Goal: Task Accomplishment & Management: Manage account settings

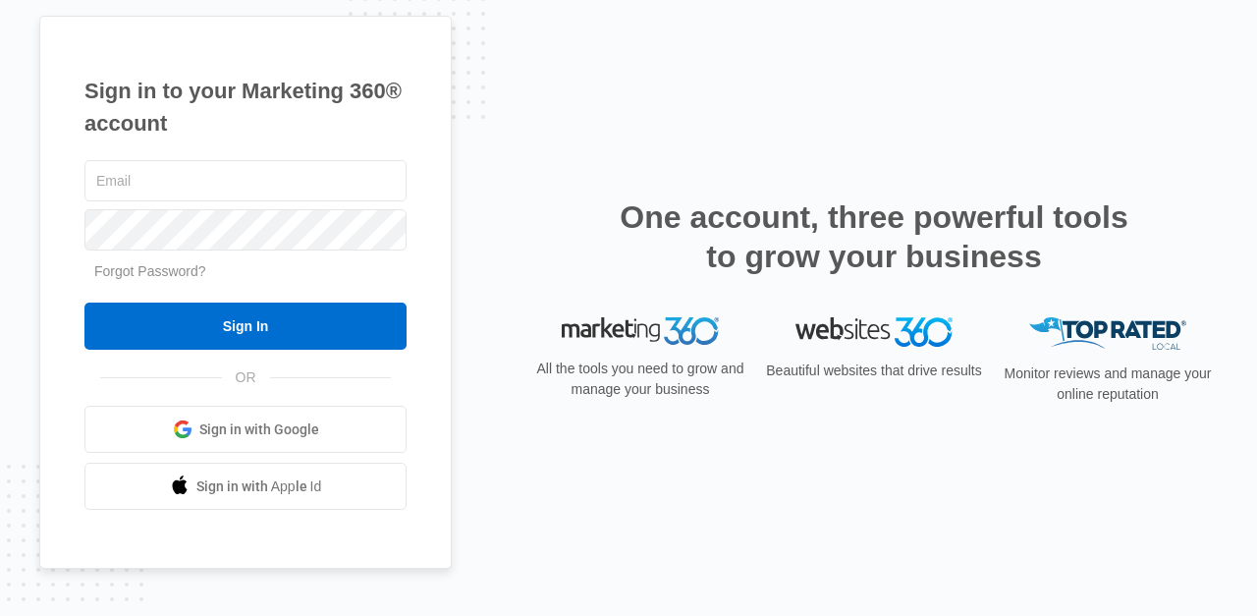
click at [285, 418] on link "Sign in with Google" at bounding box center [245, 429] width 322 height 47
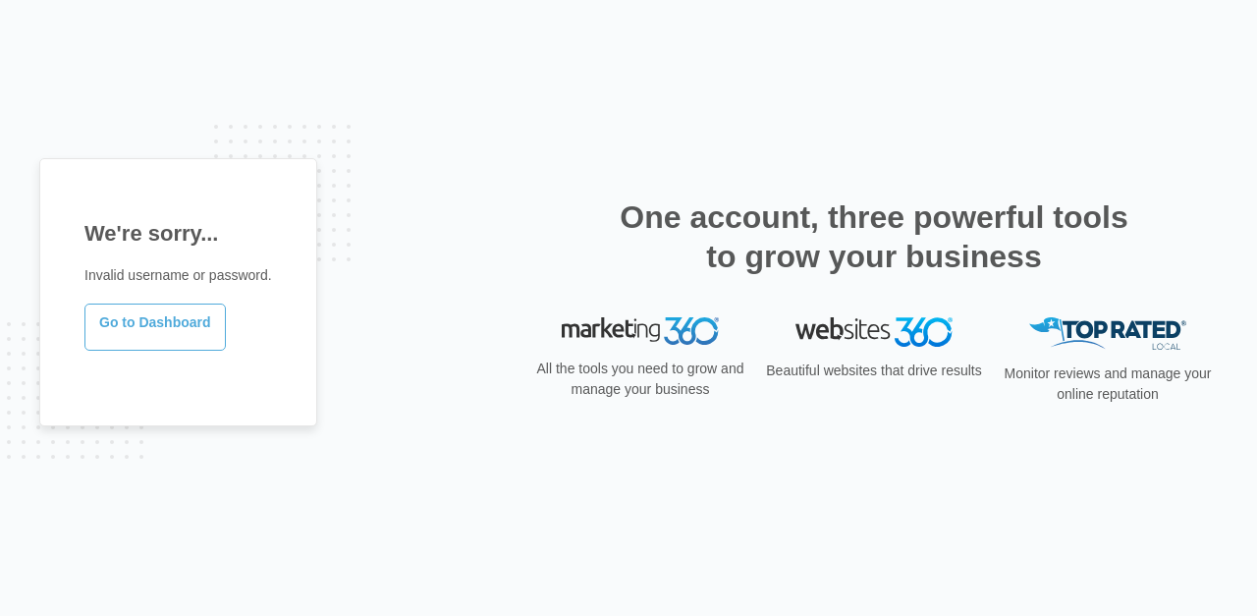
click at [174, 333] on link "Go to Dashboard" at bounding box center [154, 327] width 141 height 47
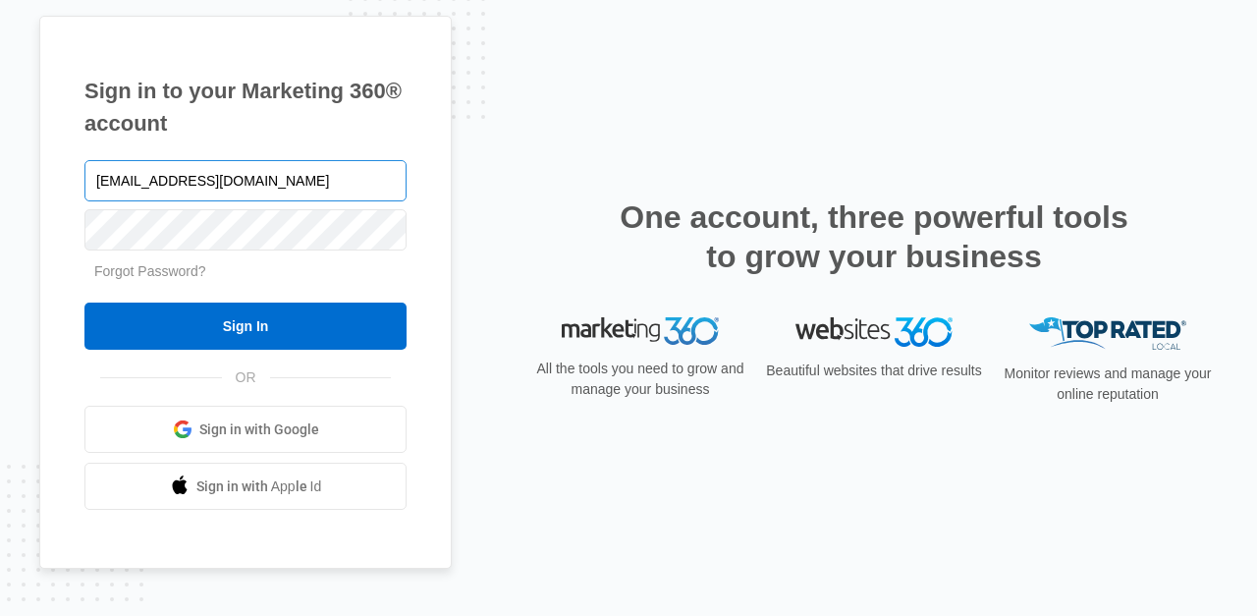
click at [176, 184] on input "[EMAIL_ADDRESS][DOMAIN_NAME]" at bounding box center [245, 180] width 322 height 41
type input "[EMAIL_ADDRESS][DOMAIN_NAME]"
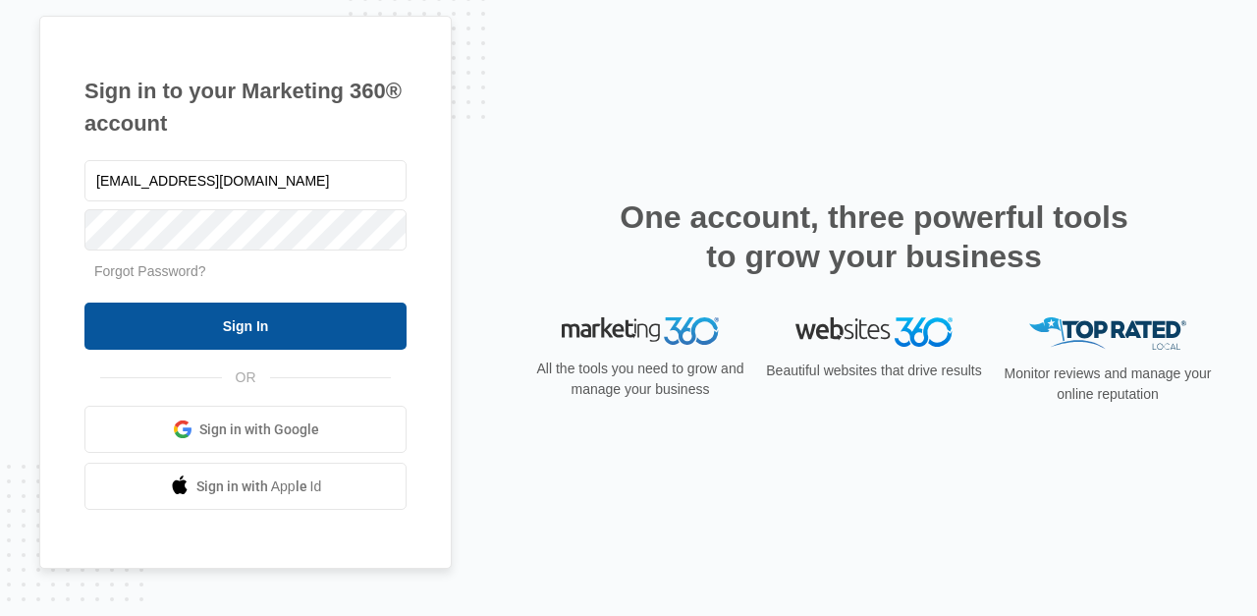
click at [228, 326] on input "Sign In" at bounding box center [245, 326] width 322 height 47
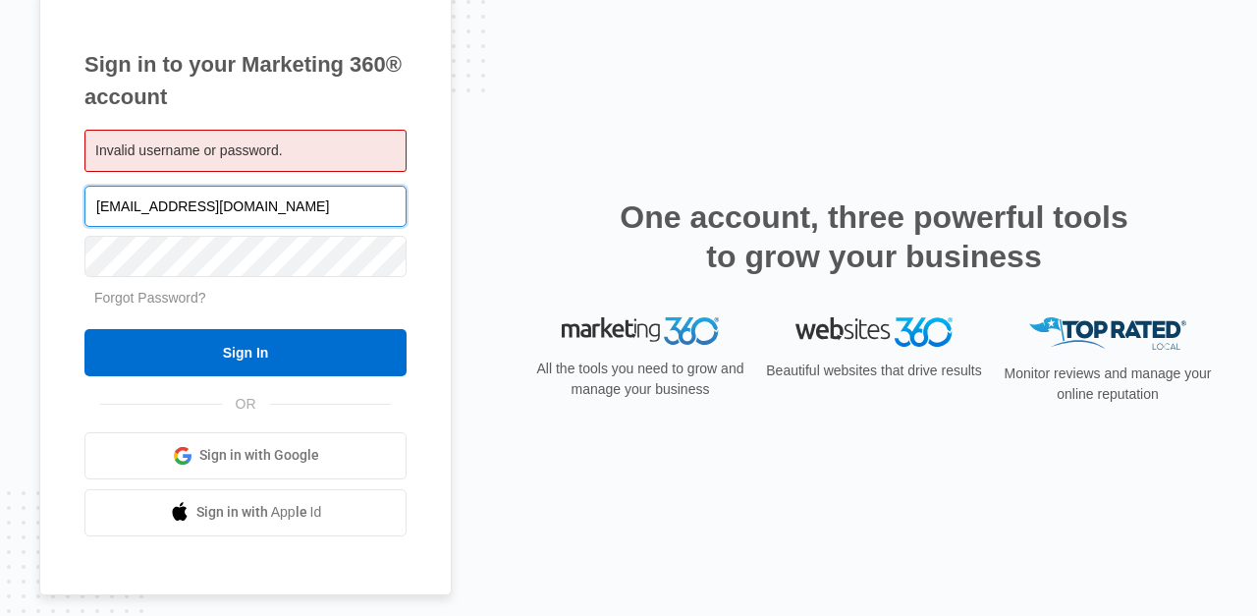
click at [287, 211] on input "[EMAIL_ADDRESS][DOMAIN_NAME]" at bounding box center [245, 206] width 322 height 41
type input "earthblendherbs@yahoo.com"
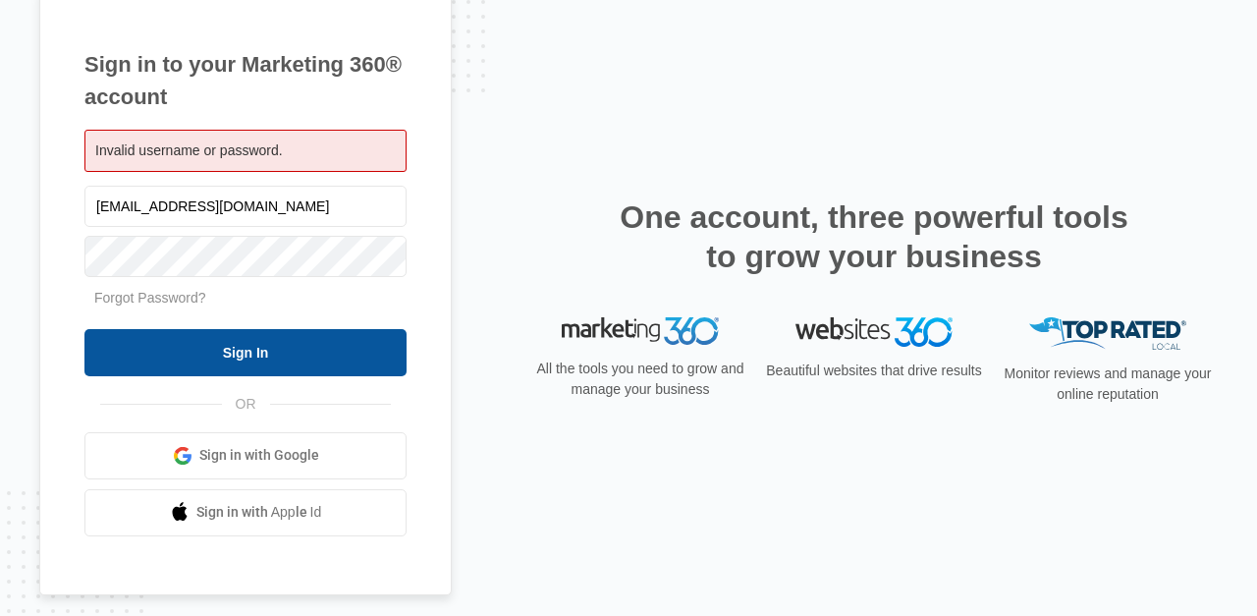
click at [294, 331] on input "Sign In" at bounding box center [245, 352] width 322 height 47
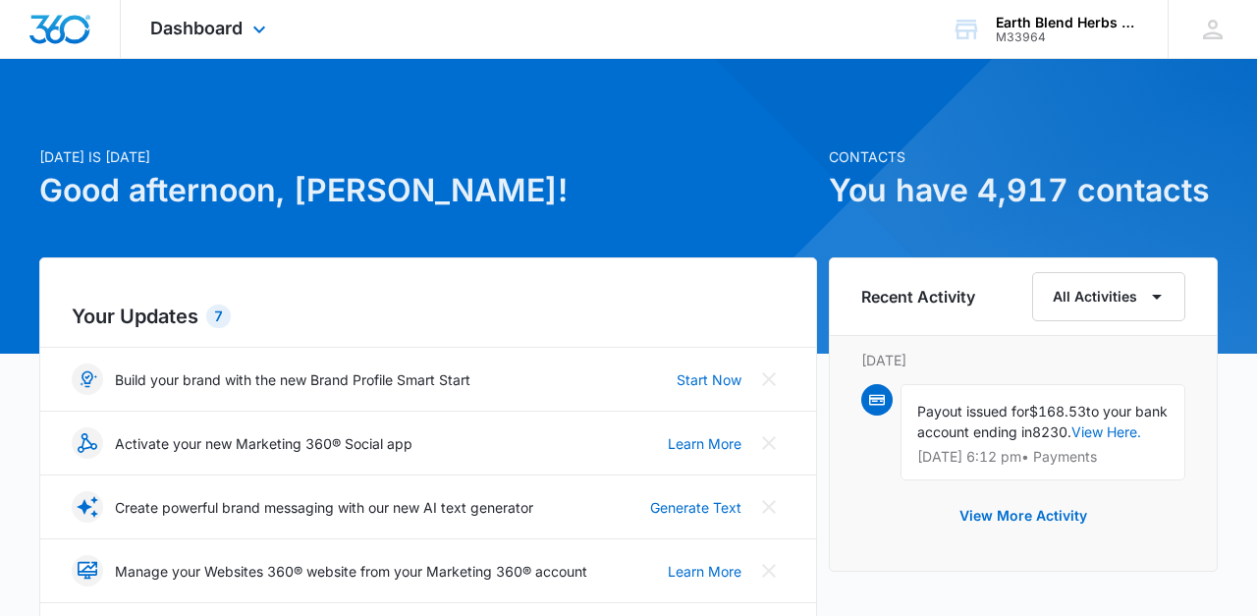
click at [195, 13] on div "Dashboard Apps Reputation Websites Forms CRM Email Social Shop Payments POS Con…" at bounding box center [211, 29] width 180 height 58
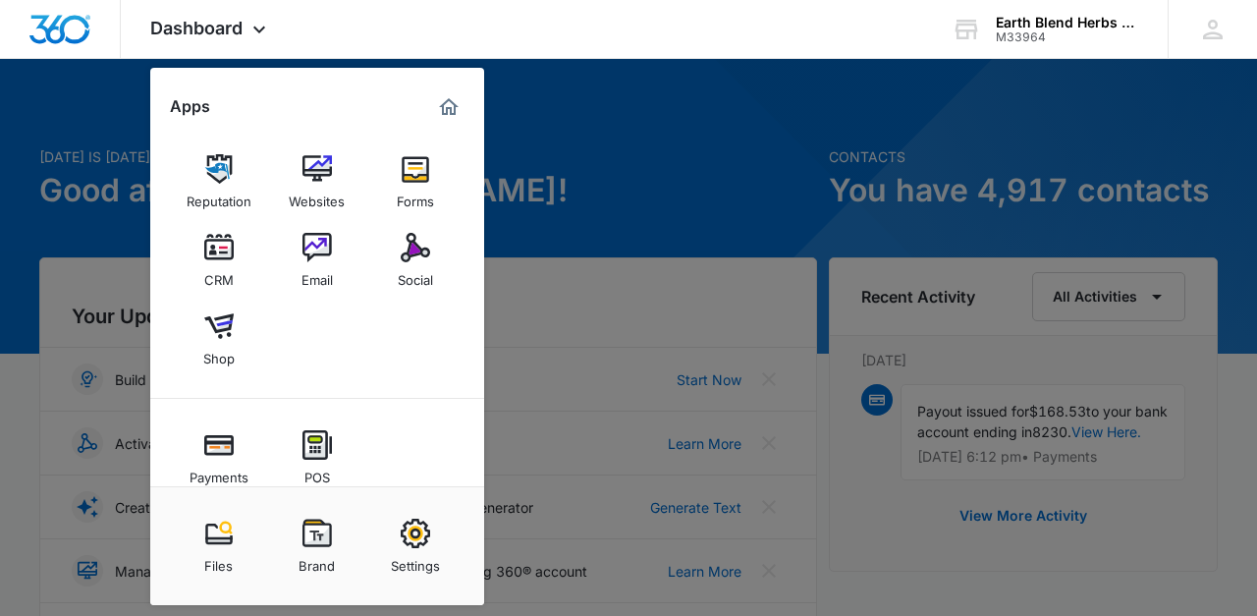
click at [568, 209] on div at bounding box center [628, 308] width 1257 height 616
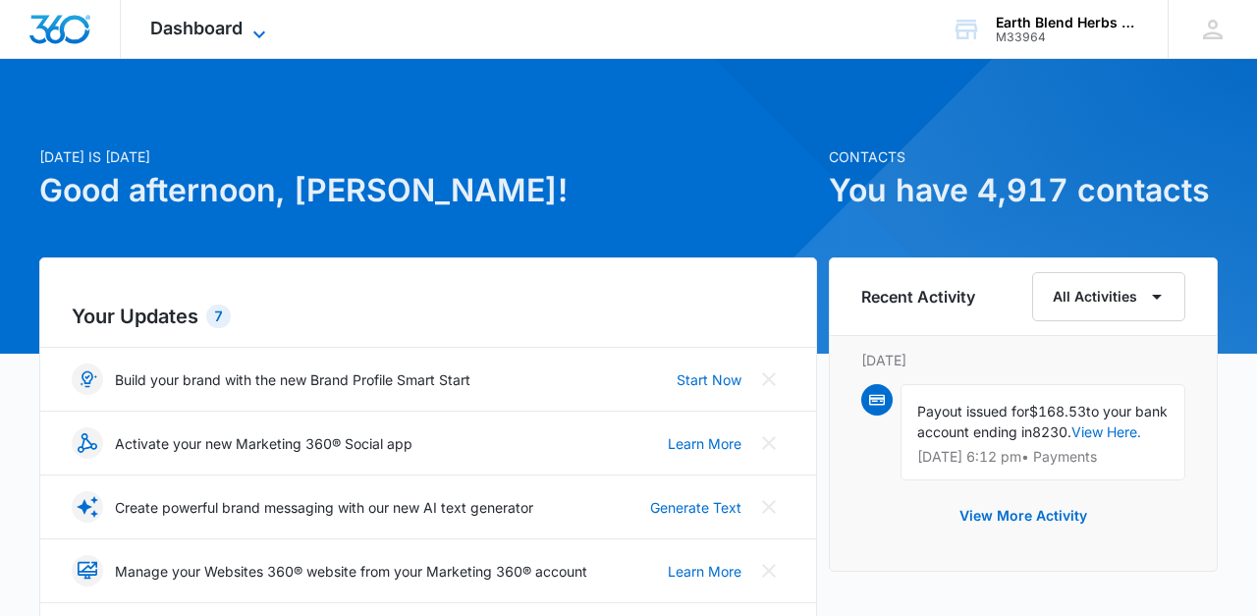
click at [207, 34] on span "Dashboard" at bounding box center [196, 28] width 92 height 21
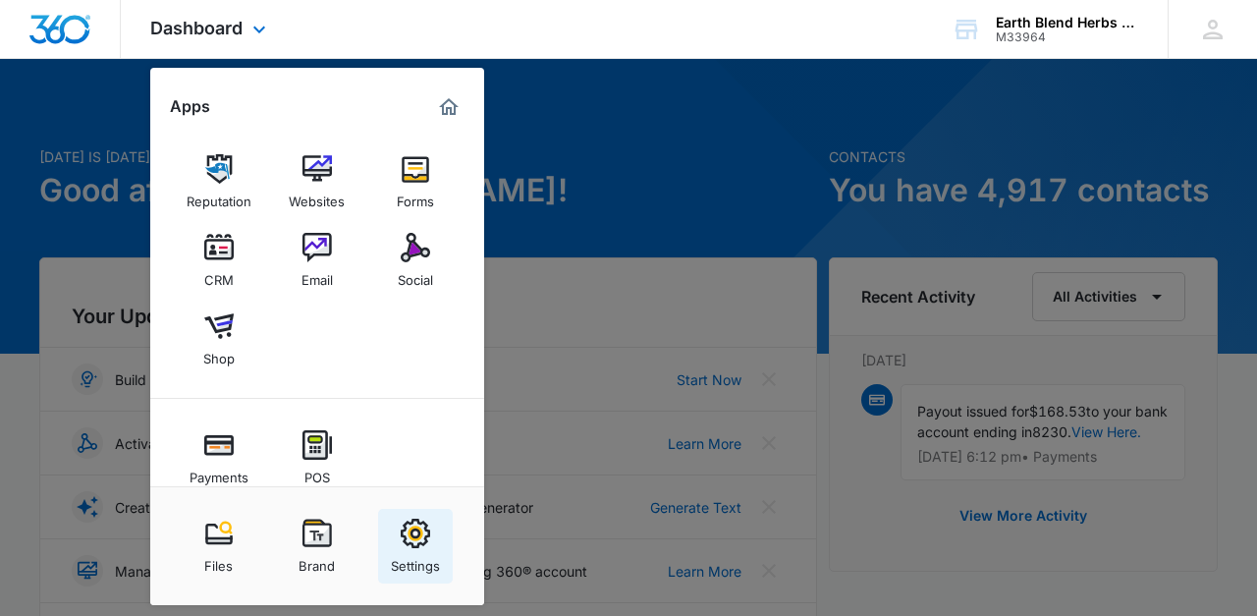
click at [417, 546] on img at bounding box center [415, 533] width 29 height 29
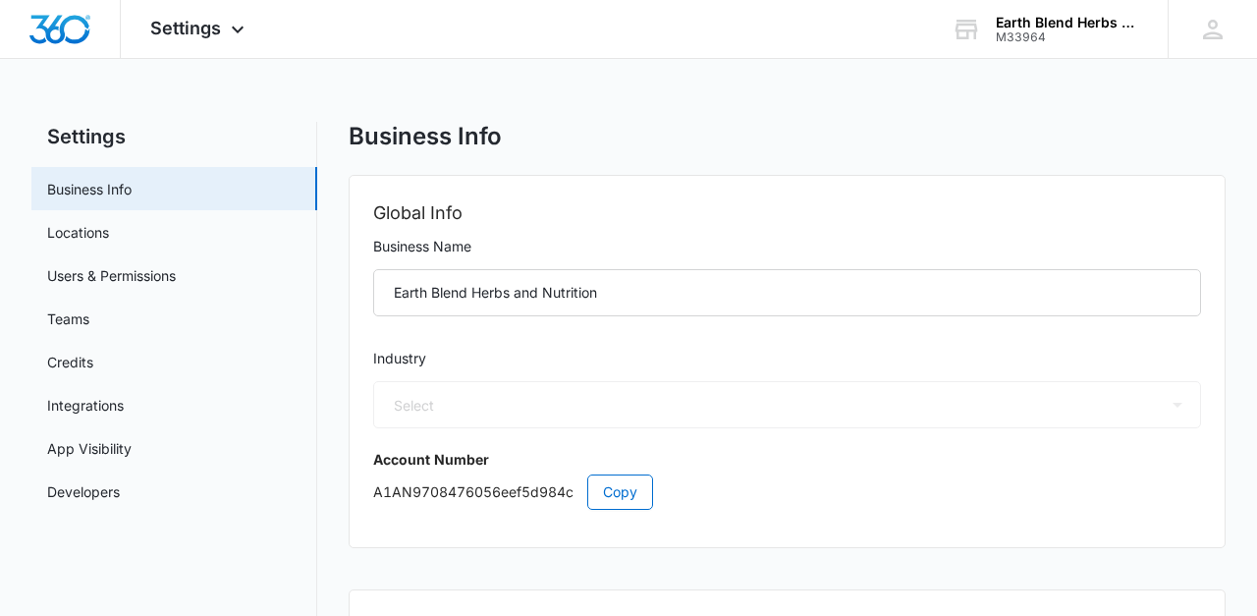
select select "12"
select select "US"
select select "America/Los_Angeles"
click at [124, 409] on link "Integrations" at bounding box center [85, 405] width 77 height 21
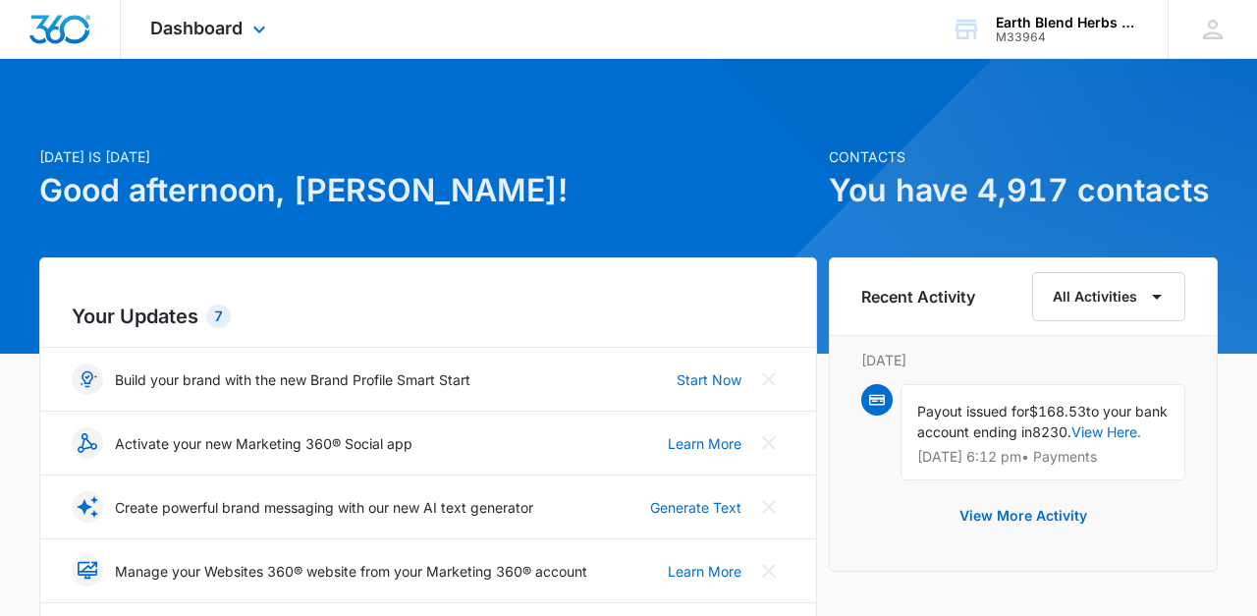
click at [197, 42] on div "Dashboard Apps Reputation Websites Forms CRM Email Social Shop Payments POS Con…" at bounding box center [211, 29] width 180 height 58
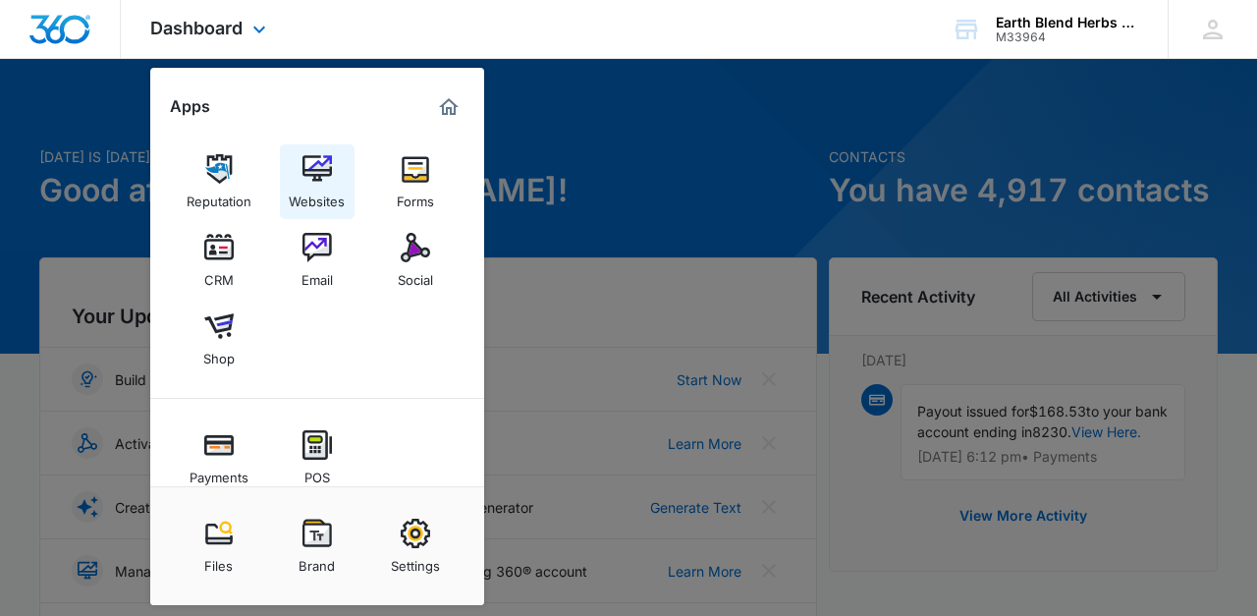
click at [312, 201] on div "Websites" at bounding box center [317, 197] width 56 height 26
